Goal: Find specific page/section: Find specific page/section

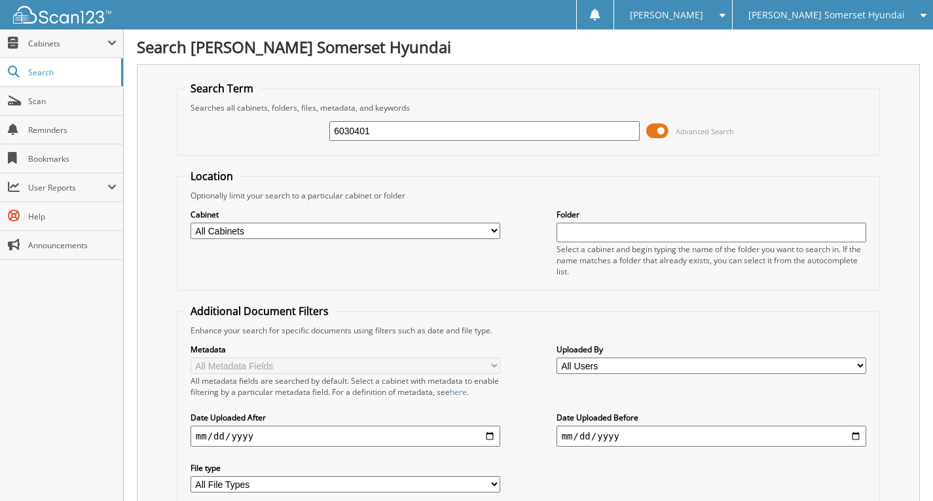
type input "6030401"
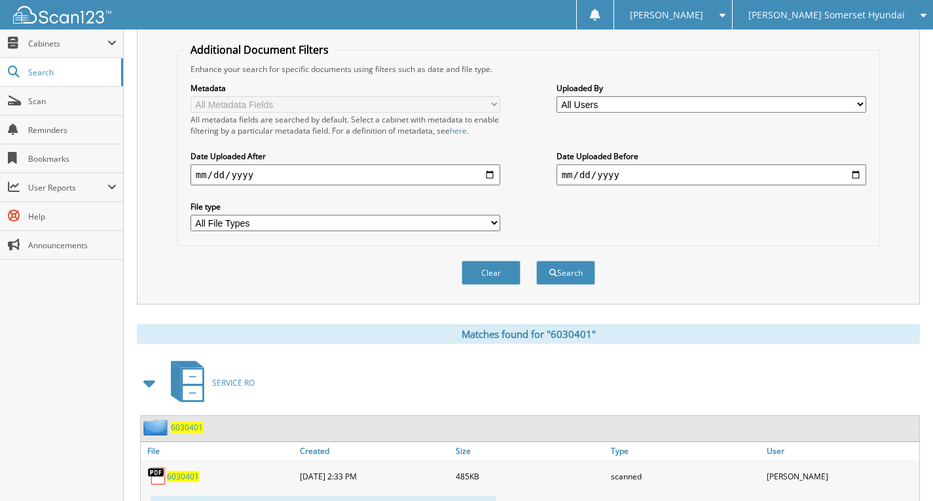
scroll to position [322, 0]
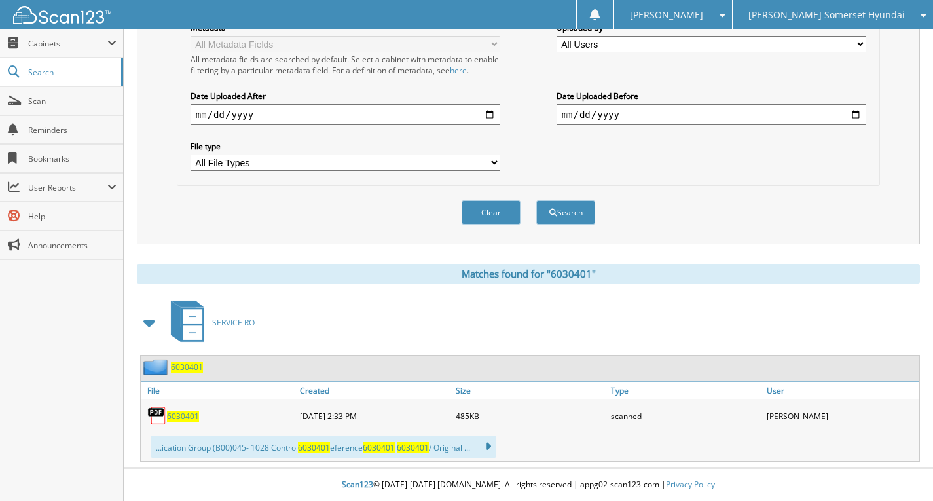
click at [187, 417] on span "6030401" at bounding box center [183, 416] width 32 height 11
